Goal: Information Seeking & Learning: Learn about a topic

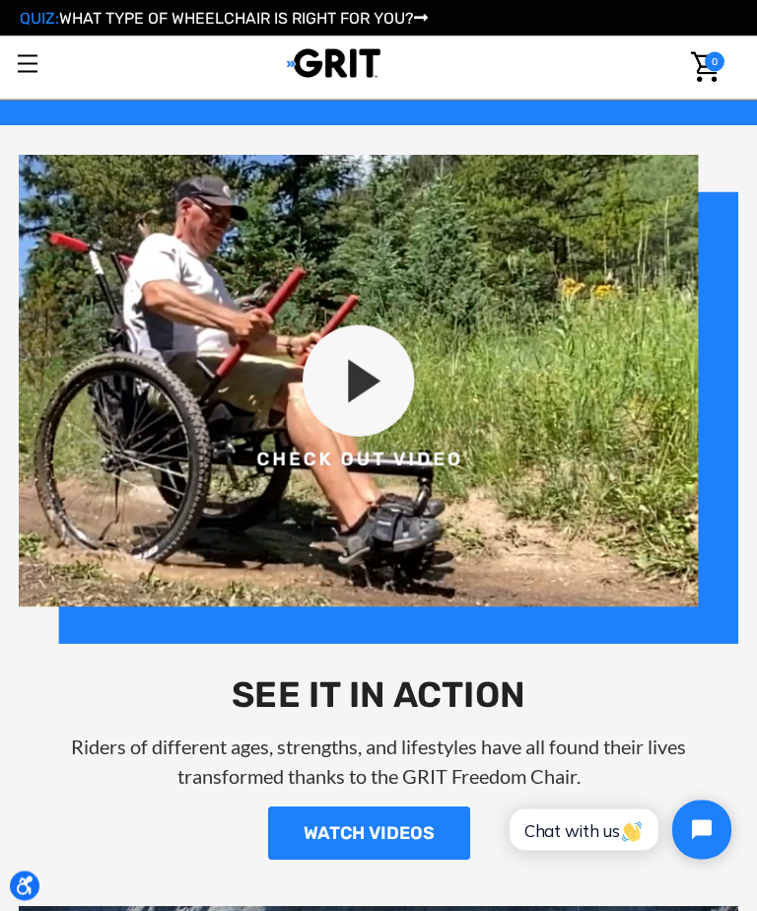
scroll to position [1745, 0]
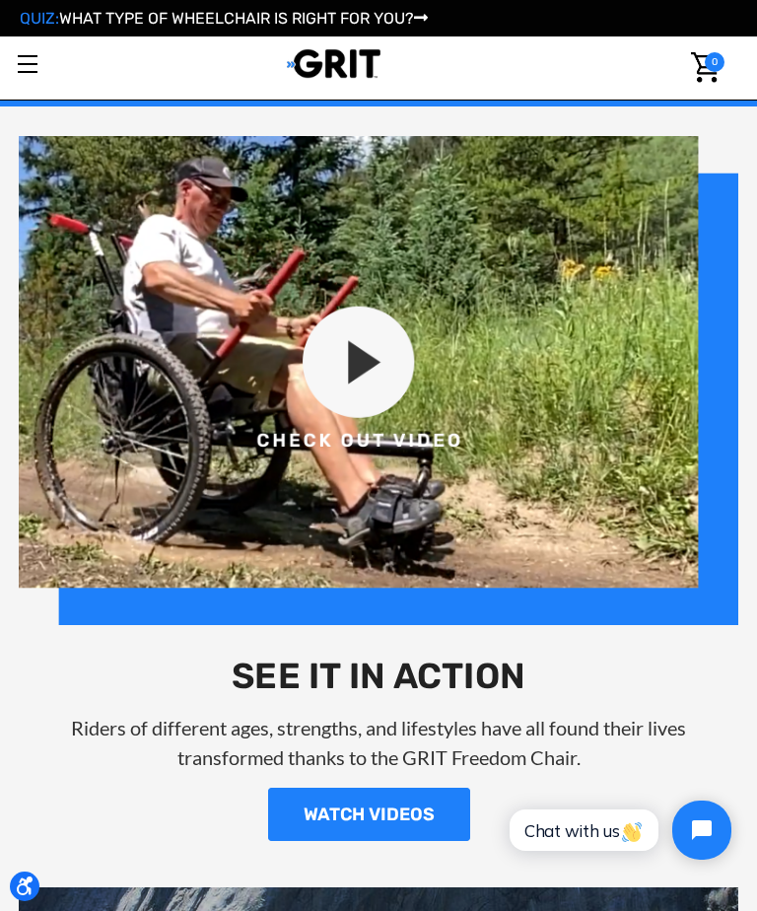
click at [418, 816] on link "WATCH VIDEOS" at bounding box center [369, 814] width 202 height 53
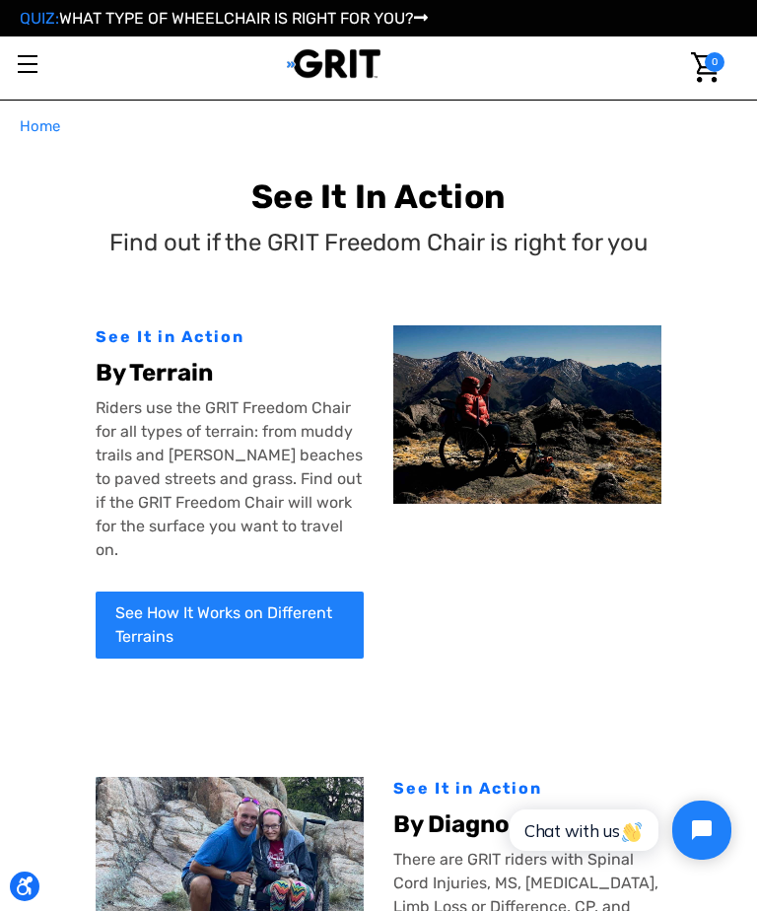
click at [232, 355] on div "By Terrain" at bounding box center [230, 372] width 268 height 47
click at [179, 337] on div "See It in Action" at bounding box center [230, 337] width 268 height 24
click at [561, 451] on img at bounding box center [527, 414] width 268 height 178
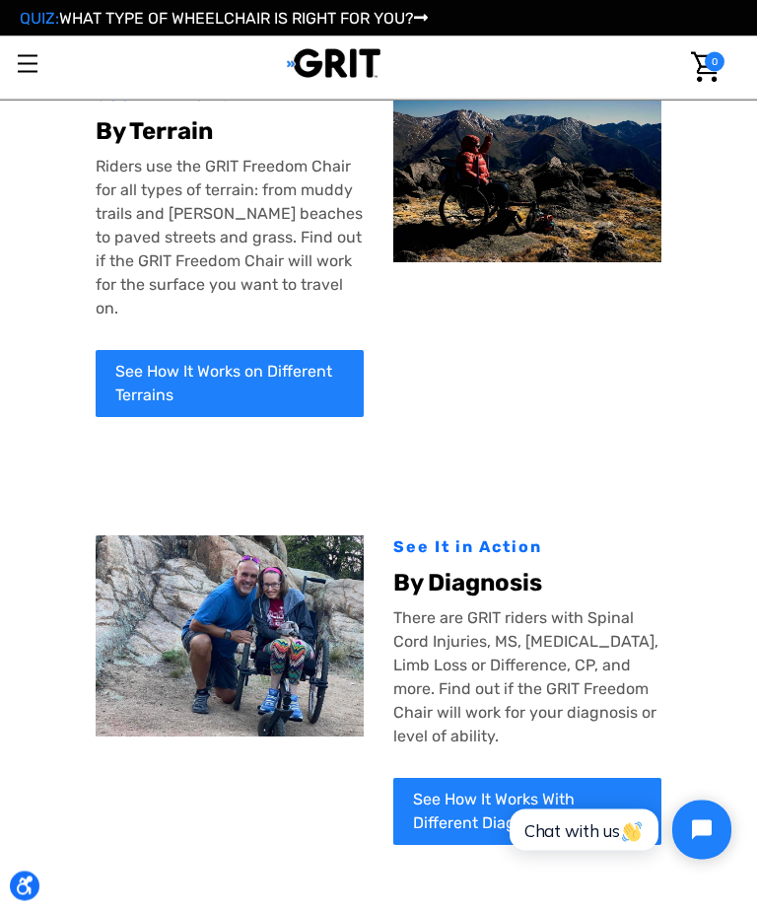
scroll to position [152, 0]
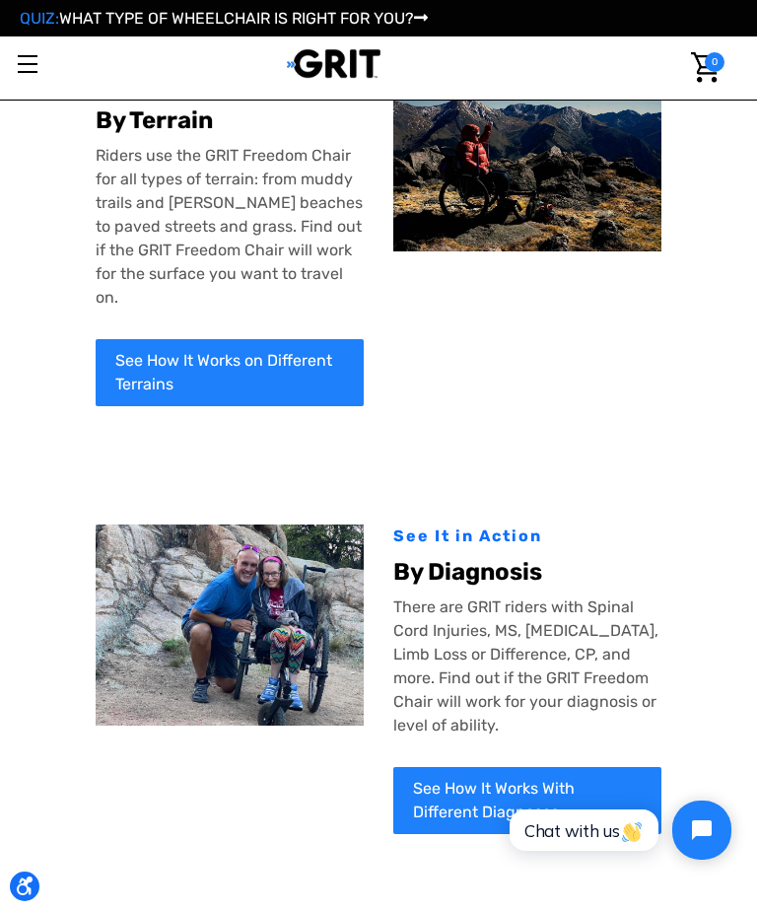
click at [509, 548] on div "By Diagnosis" at bounding box center [527, 571] width 268 height 47
click at [482, 525] on div "See It in Action" at bounding box center [527, 537] width 268 height 24
click at [440, 558] on b "By Diagnosis" at bounding box center [467, 572] width 149 height 28
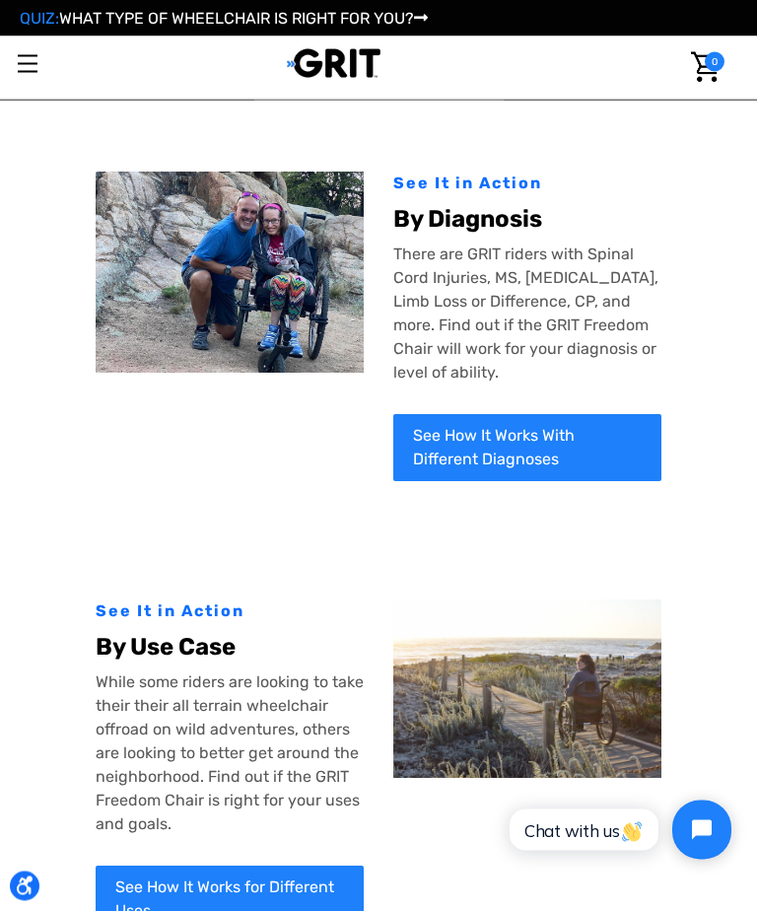
scroll to position [505, 0]
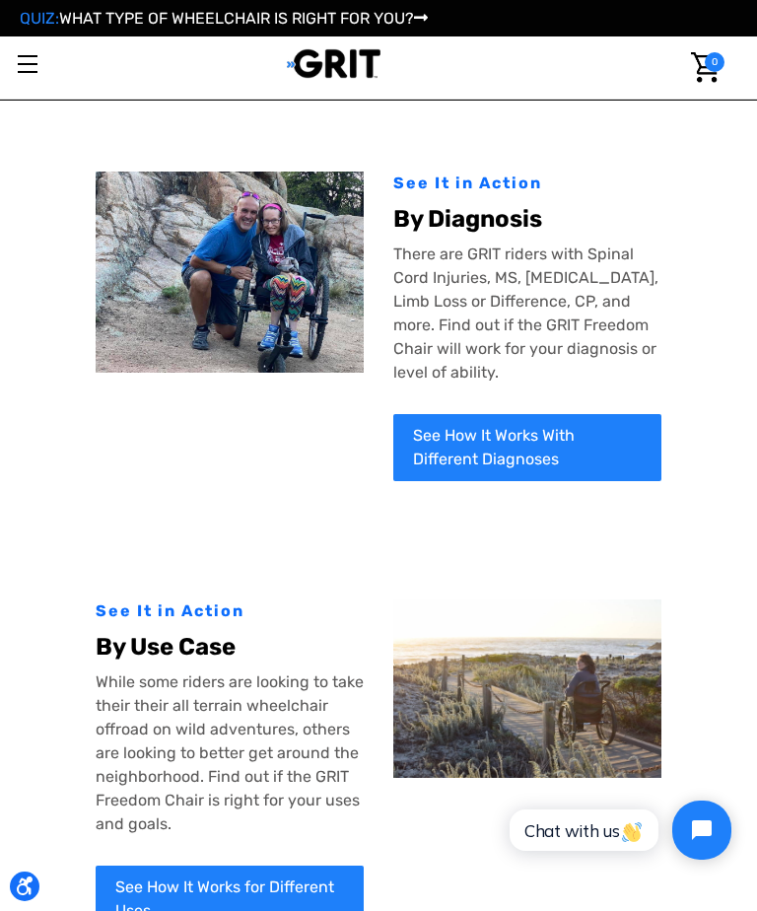
click at [560, 438] on link "See How It Works With Different Diagnoses" at bounding box center [527, 447] width 268 height 67
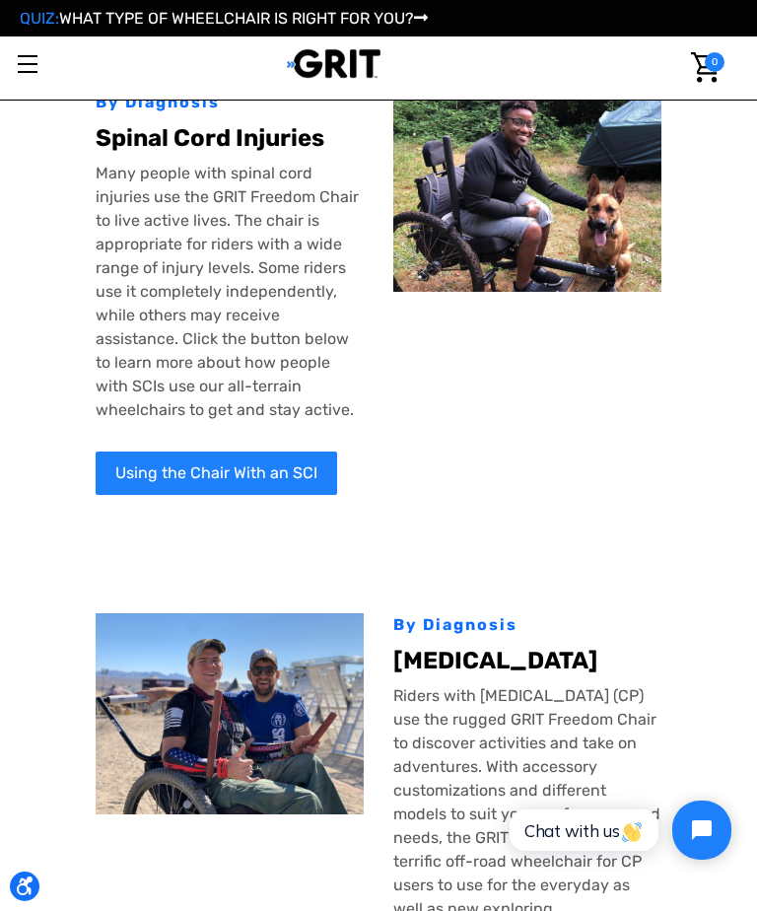
scroll to position [211, 0]
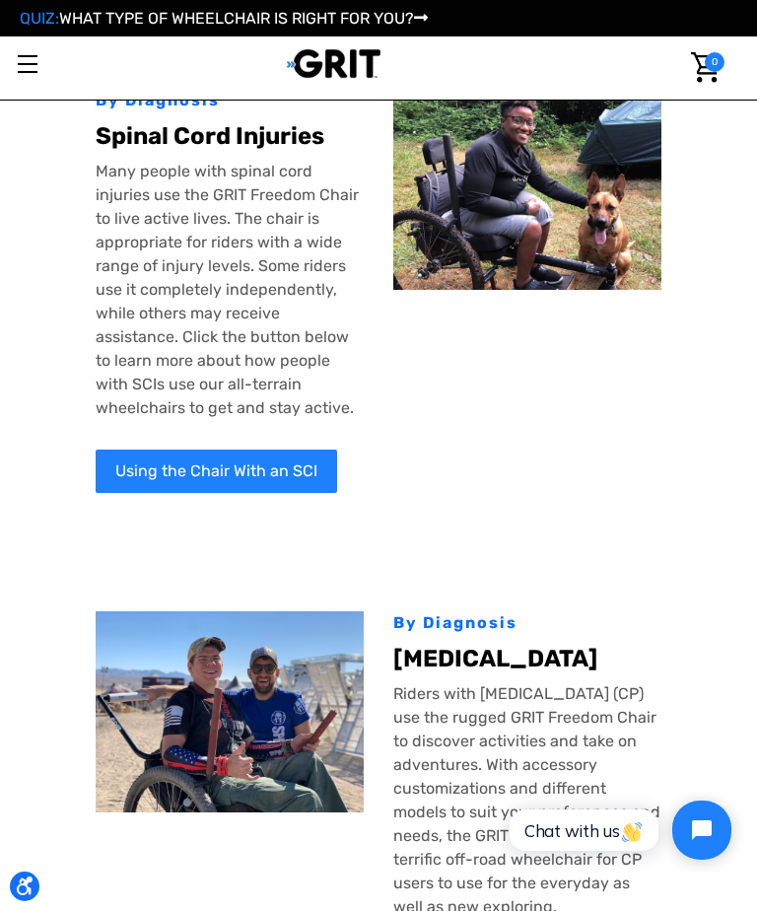
click at [284, 457] on link "Using the Chair With an SCI" at bounding box center [217, 471] width 242 height 43
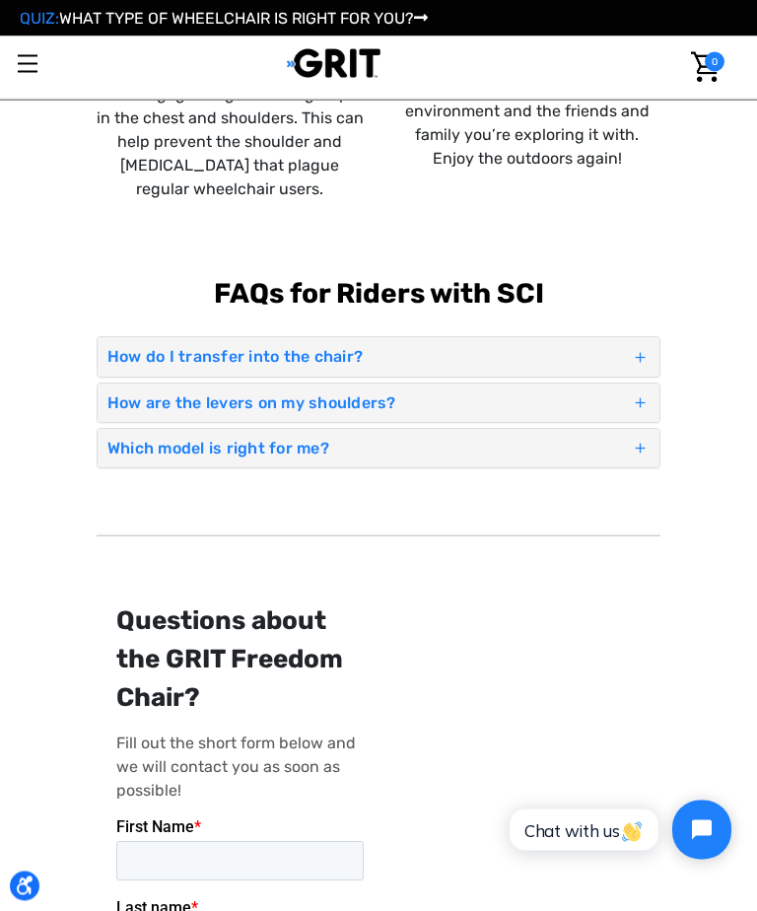
scroll to position [1623, 0]
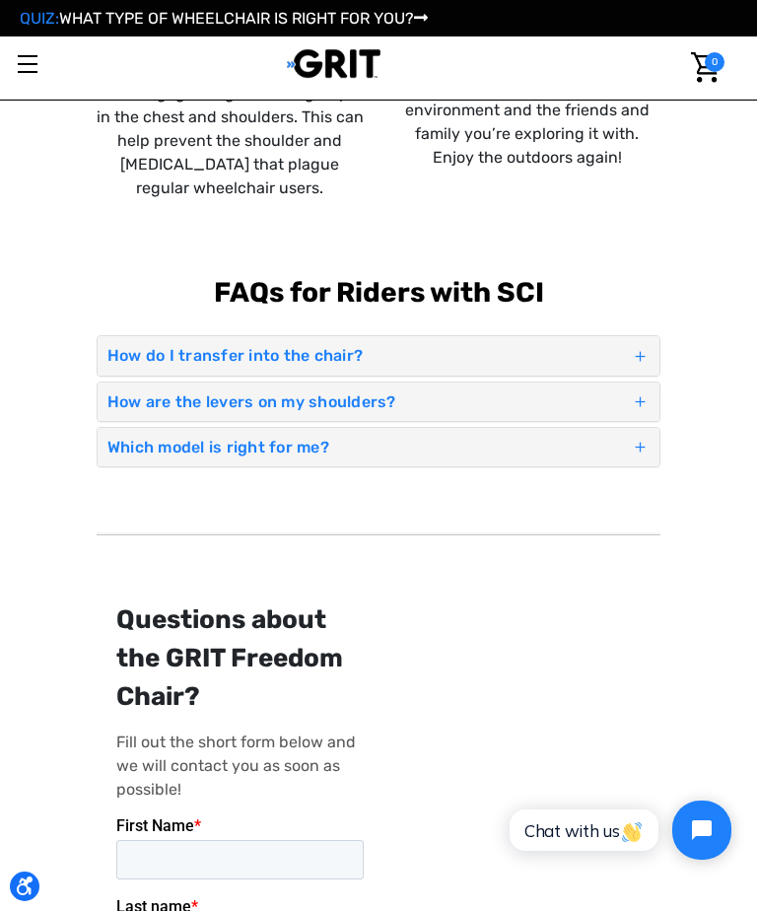
click at [309, 356] on h4 "How do I transfer into the chair?" at bounding box center [369, 355] width 524 height 19
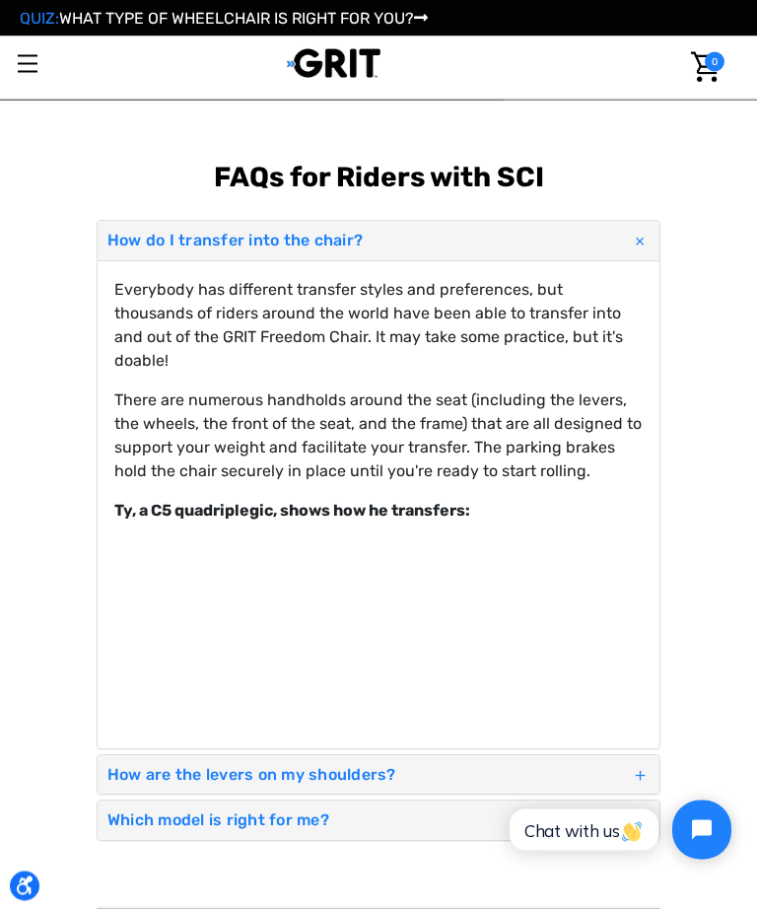
scroll to position [1741, 0]
